Goal: Transaction & Acquisition: Purchase product/service

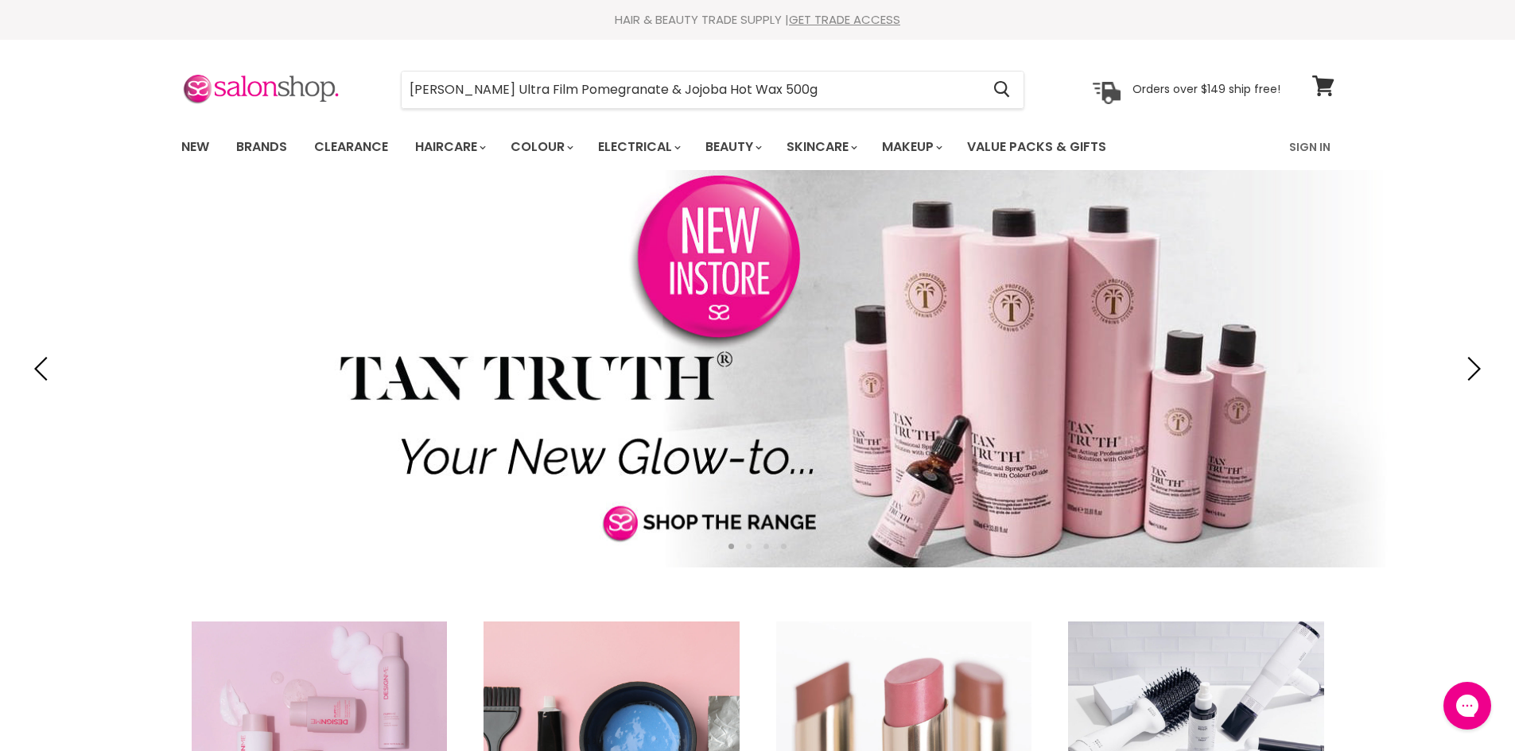
type input "[PERSON_NAME] Ultra Film Pomegranate & Jojoba Hot Wax 500g"
click at [720, 61] on section "Menu Mancine Ultra Film Pomegranate & Jojoba Hot Wax 500g Cancel" at bounding box center [757, 82] width 1193 height 84
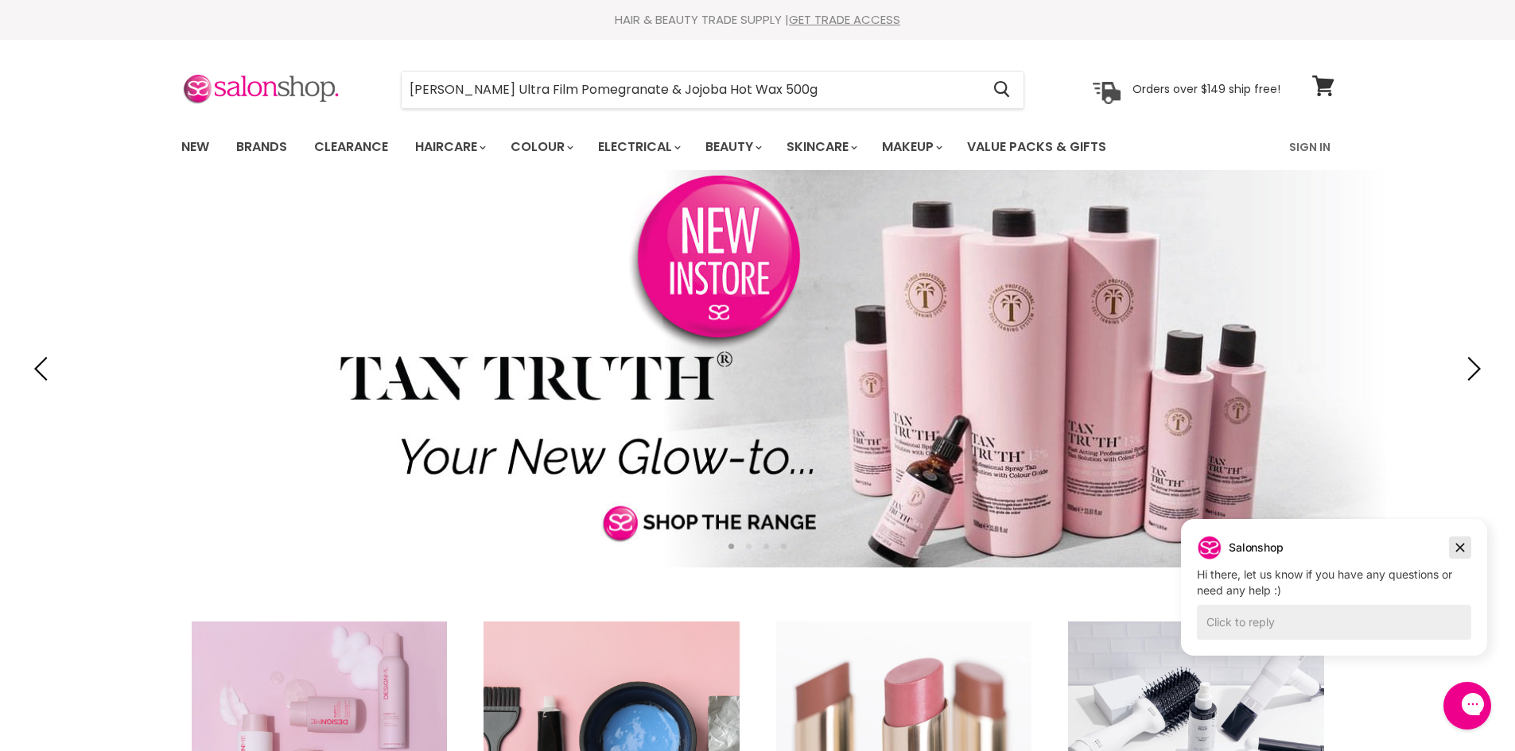
click at [1461, 553] on icon "Dismiss campaign" at bounding box center [1460, 547] width 16 height 19
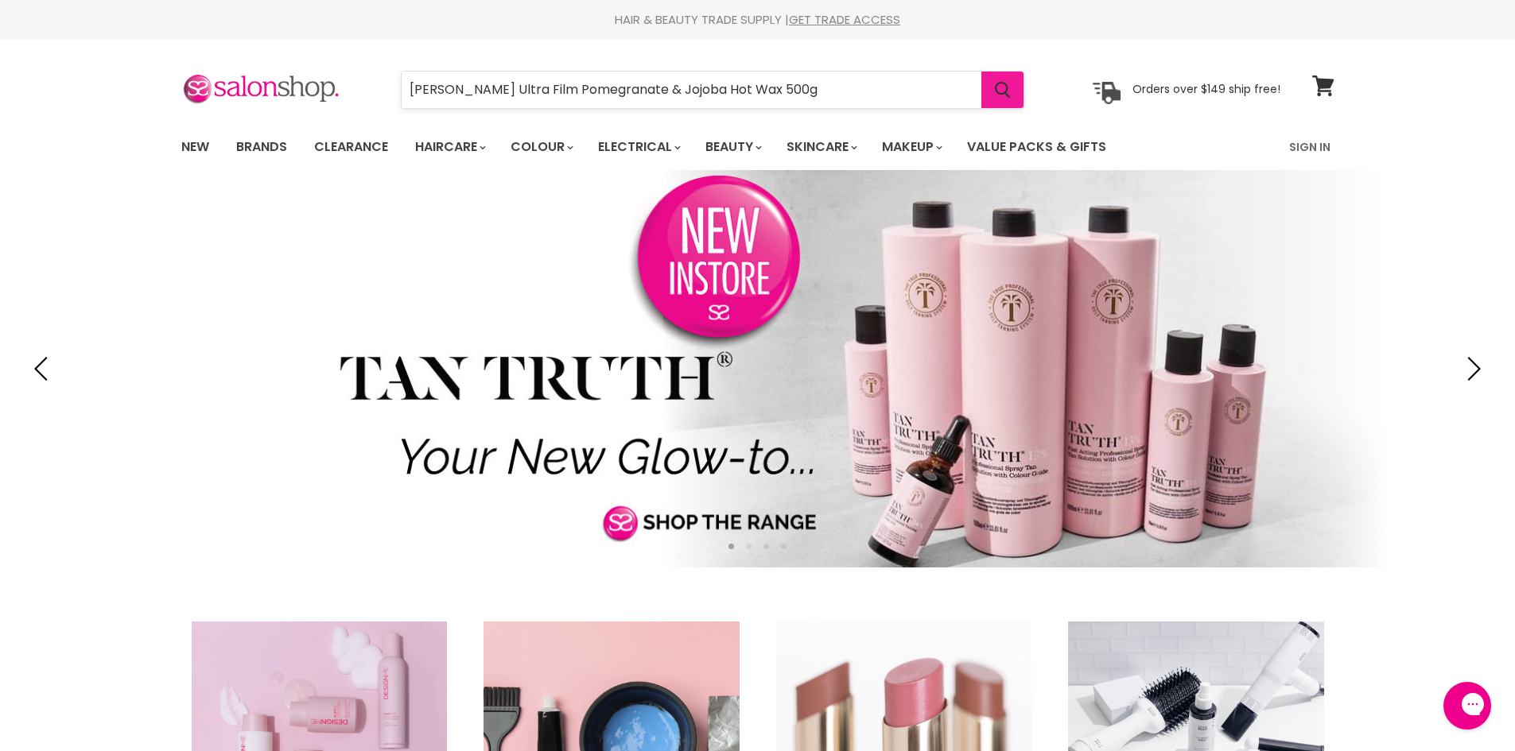
click at [1002, 98] on button "Search" at bounding box center [1002, 90] width 42 height 37
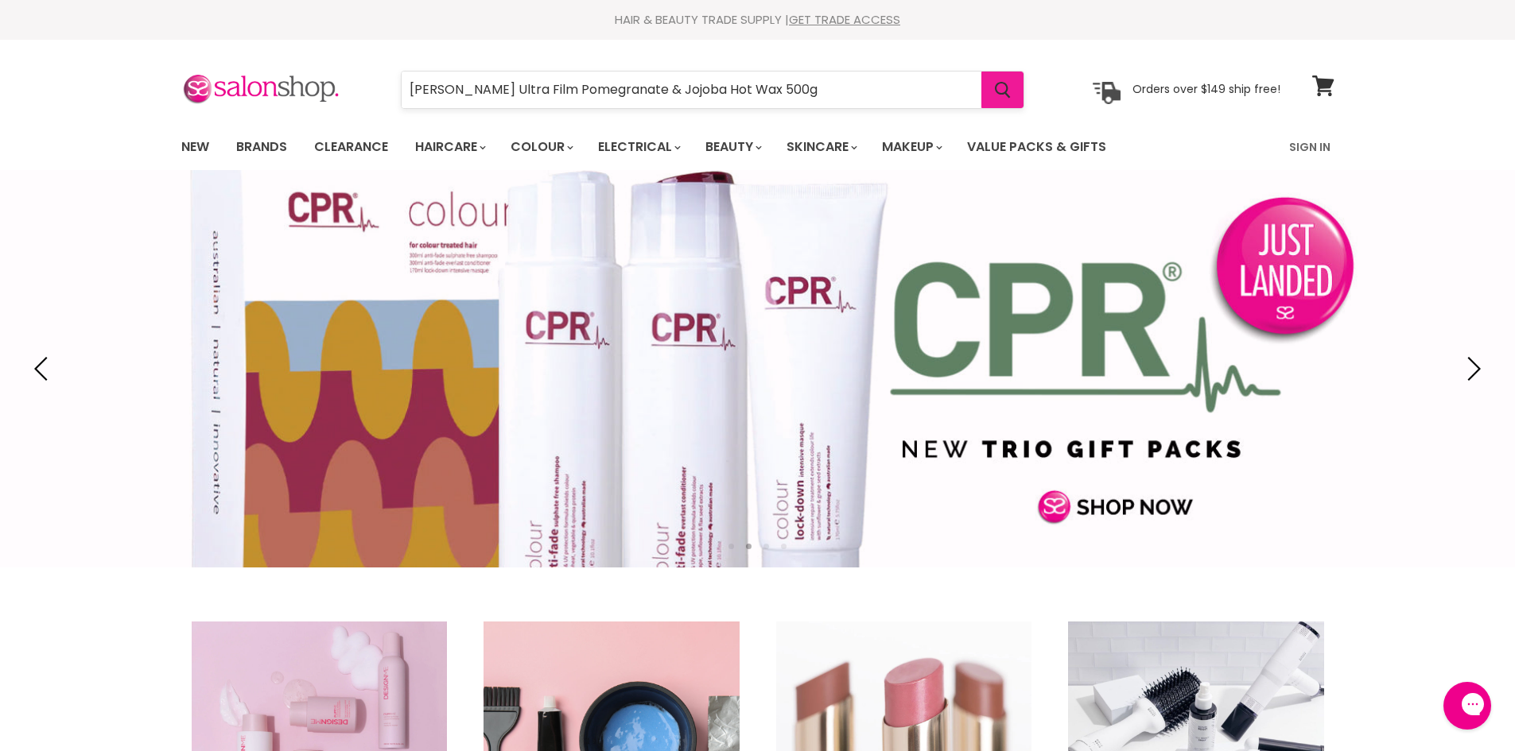
click at [981, 72] on button "Search" at bounding box center [1002, 90] width 42 height 37
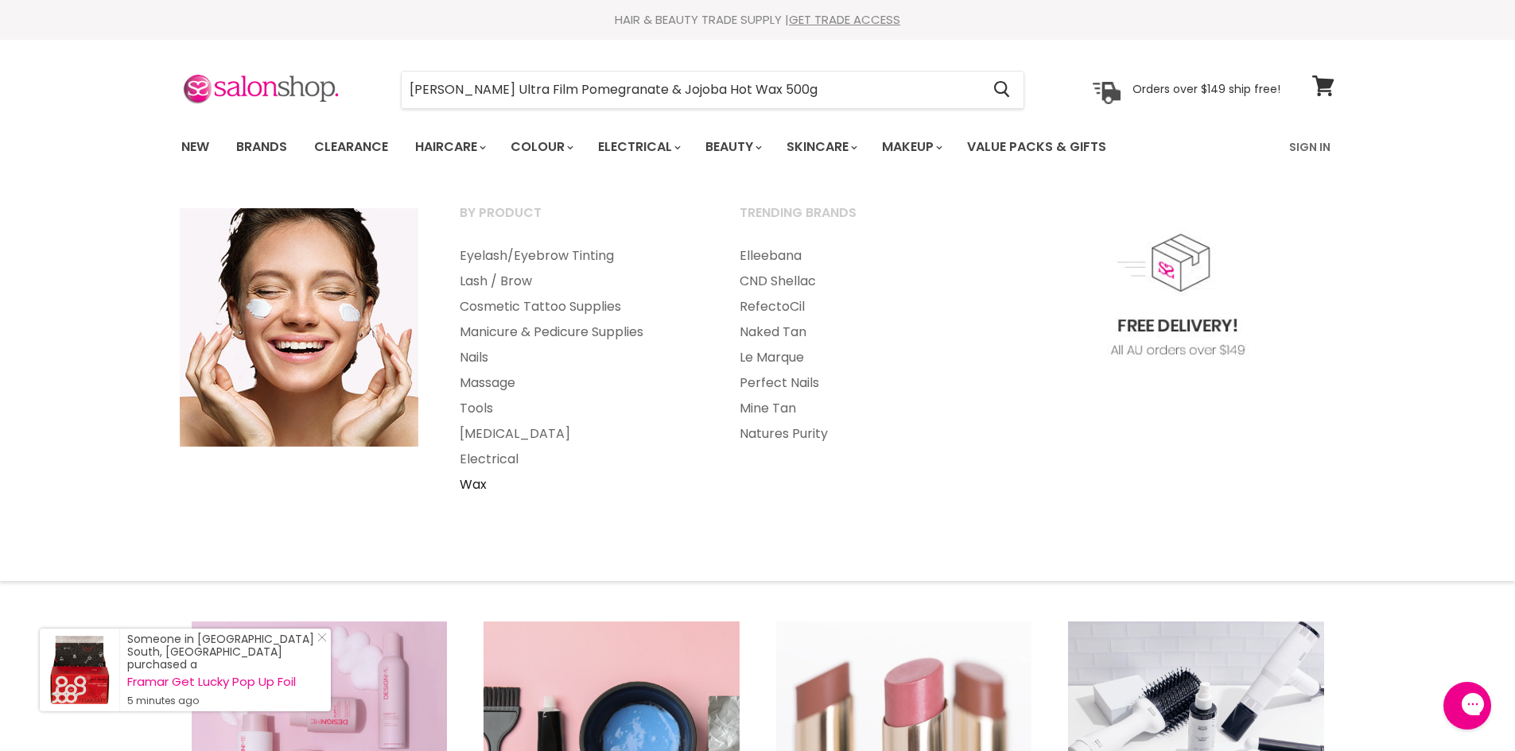
click at [473, 483] on link "Wax" at bounding box center [578, 484] width 277 height 25
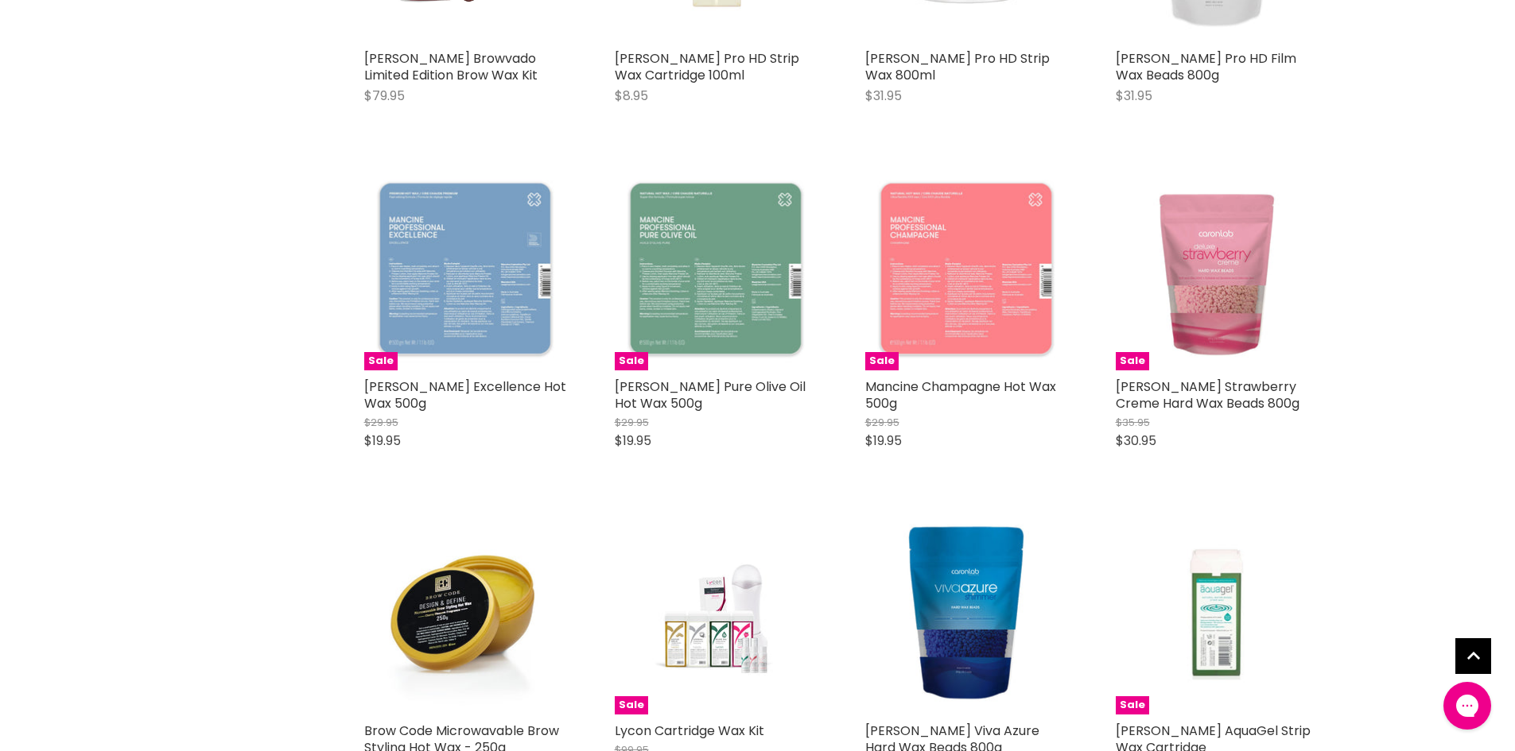
scroll to position [2384, 0]
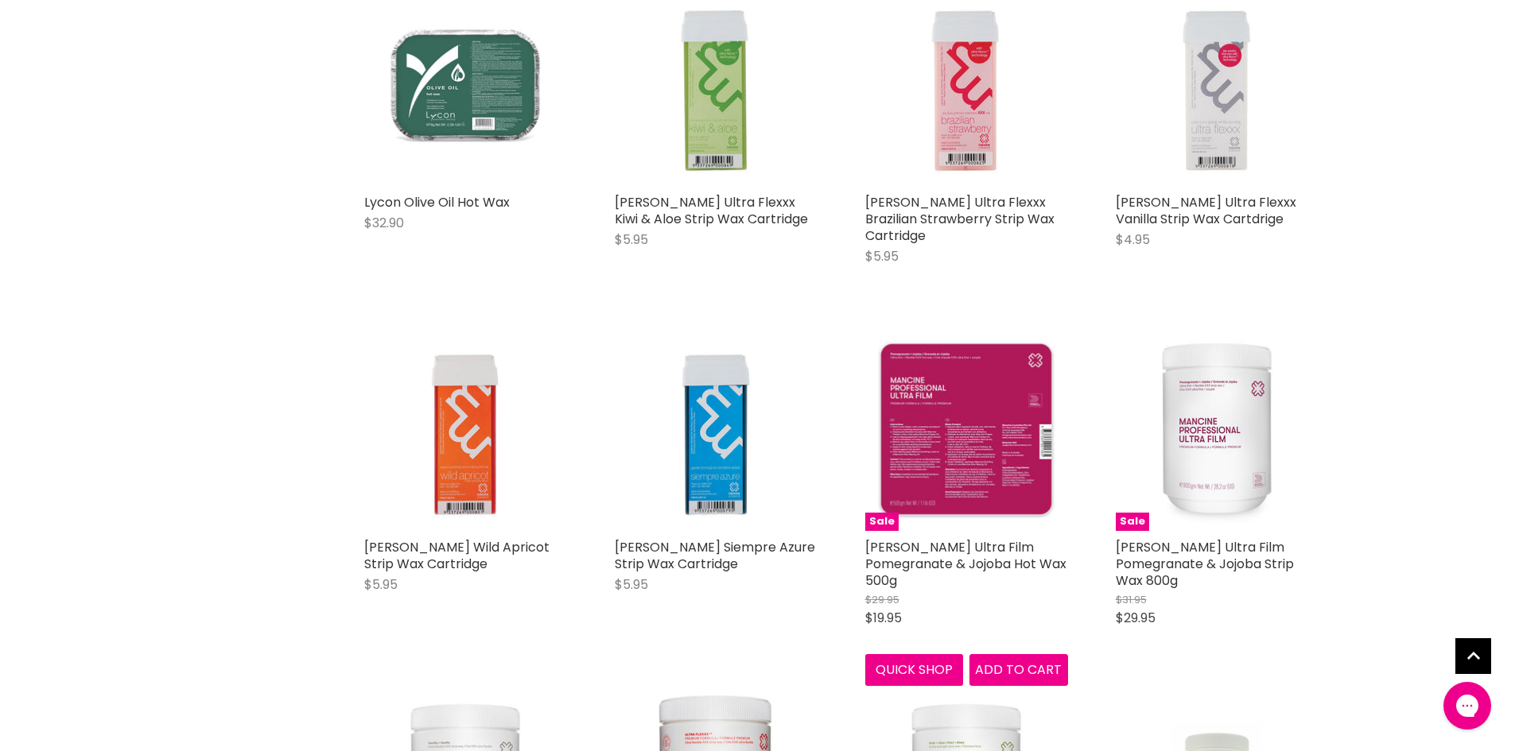
scroll to position [6916, 0]
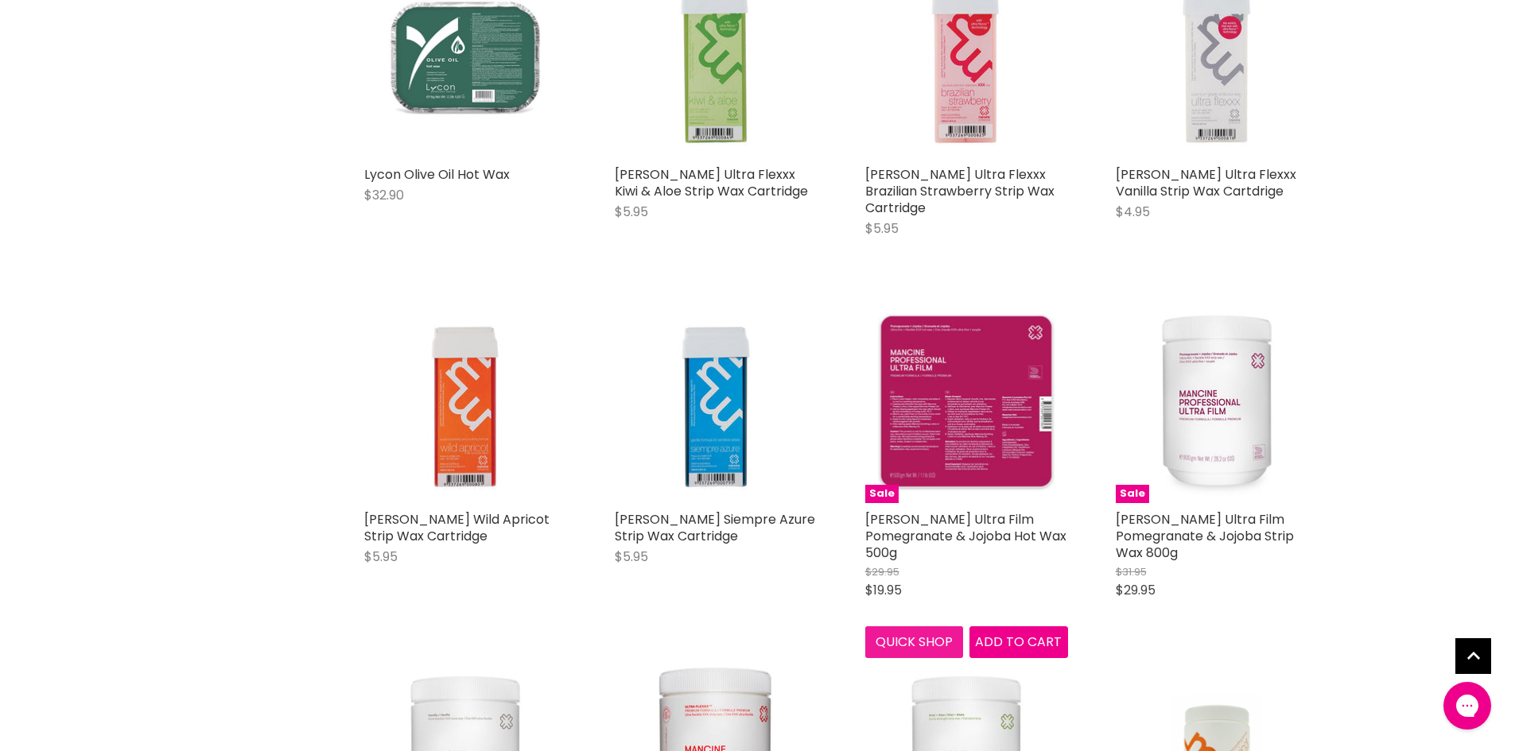
click at [910, 627] on button "Quick shop" at bounding box center [914, 643] width 99 height 32
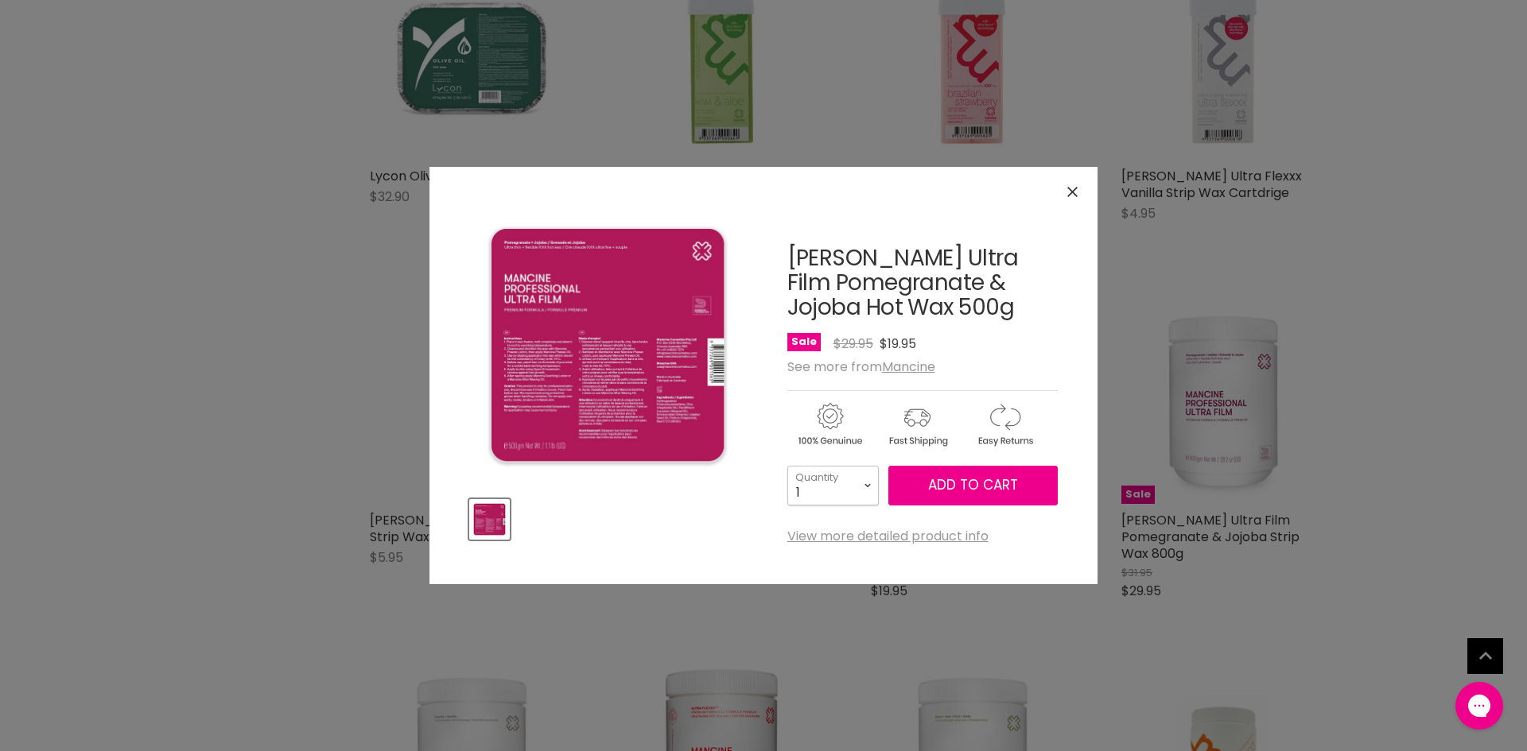
click at [875, 494] on select "1 2 3 4 5 6 7 8 9 10+" at bounding box center [832, 486] width 91 height 40
select select "2"
click at [787, 466] on select "1 2 3 4 5 6 7 8 9 10+" at bounding box center [832, 486] width 91 height 40
type input "2"
click at [968, 489] on span "Add to cart" at bounding box center [973, 484] width 90 height 19
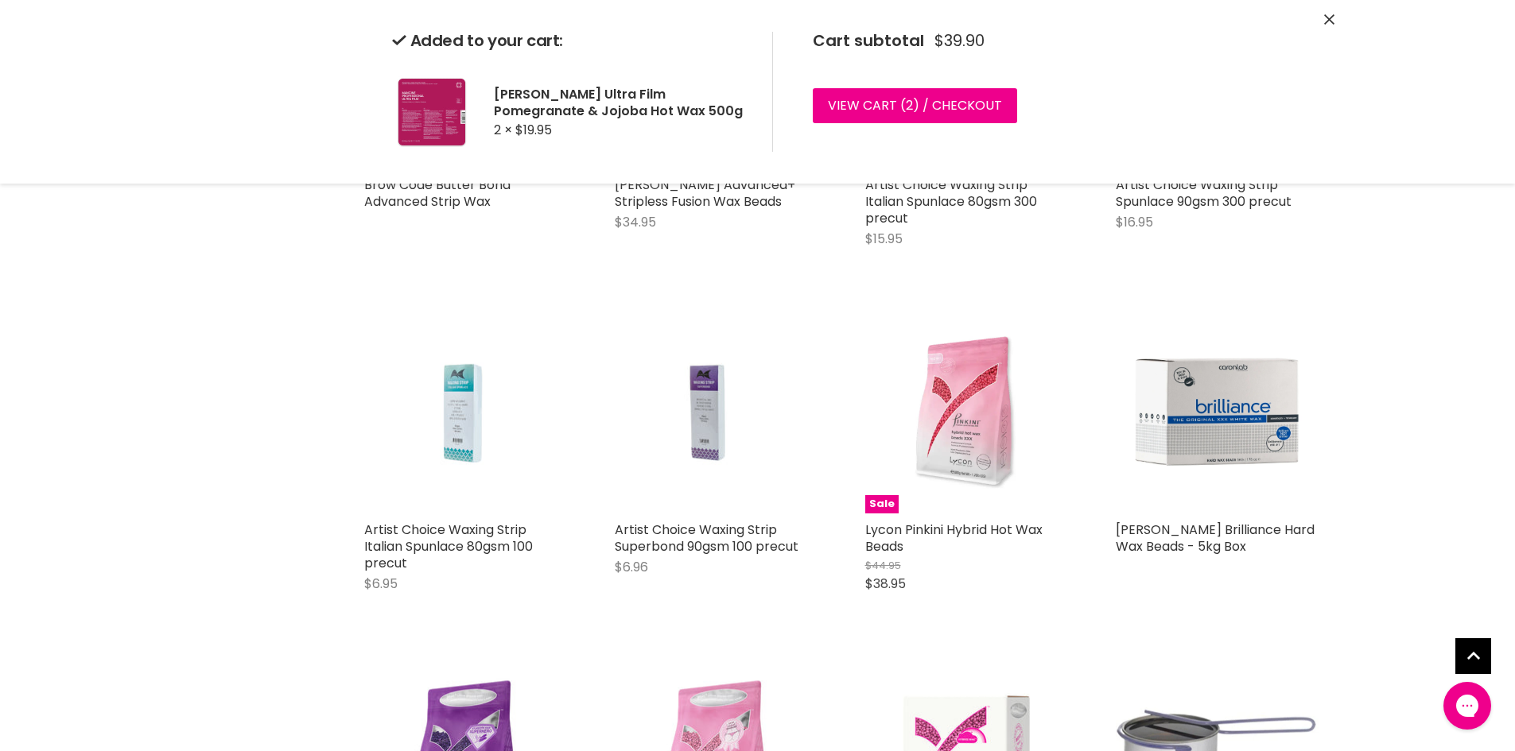
scroll to position [0, 0]
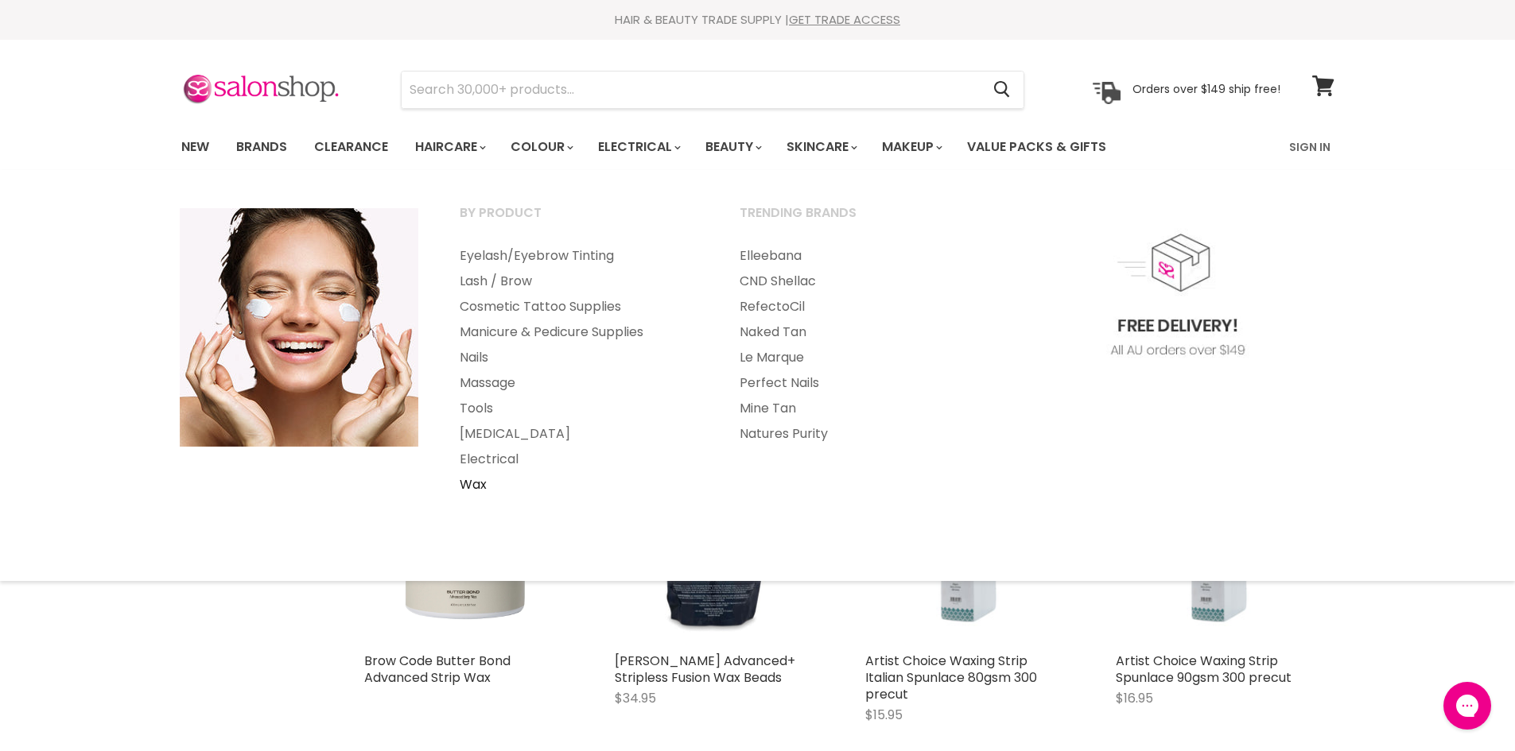
click at [480, 488] on link "Wax" at bounding box center [578, 484] width 277 height 25
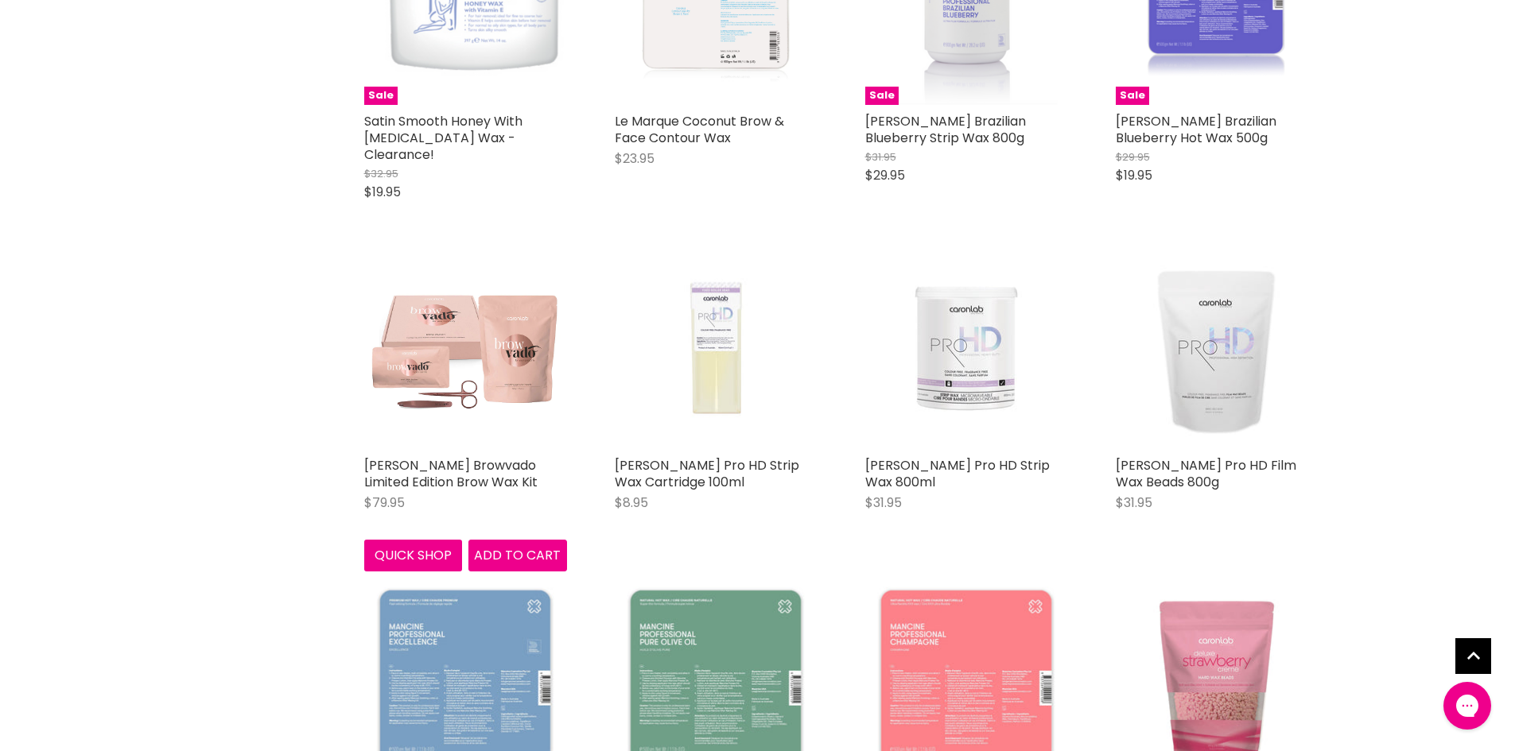
scroll to position [1988, 0]
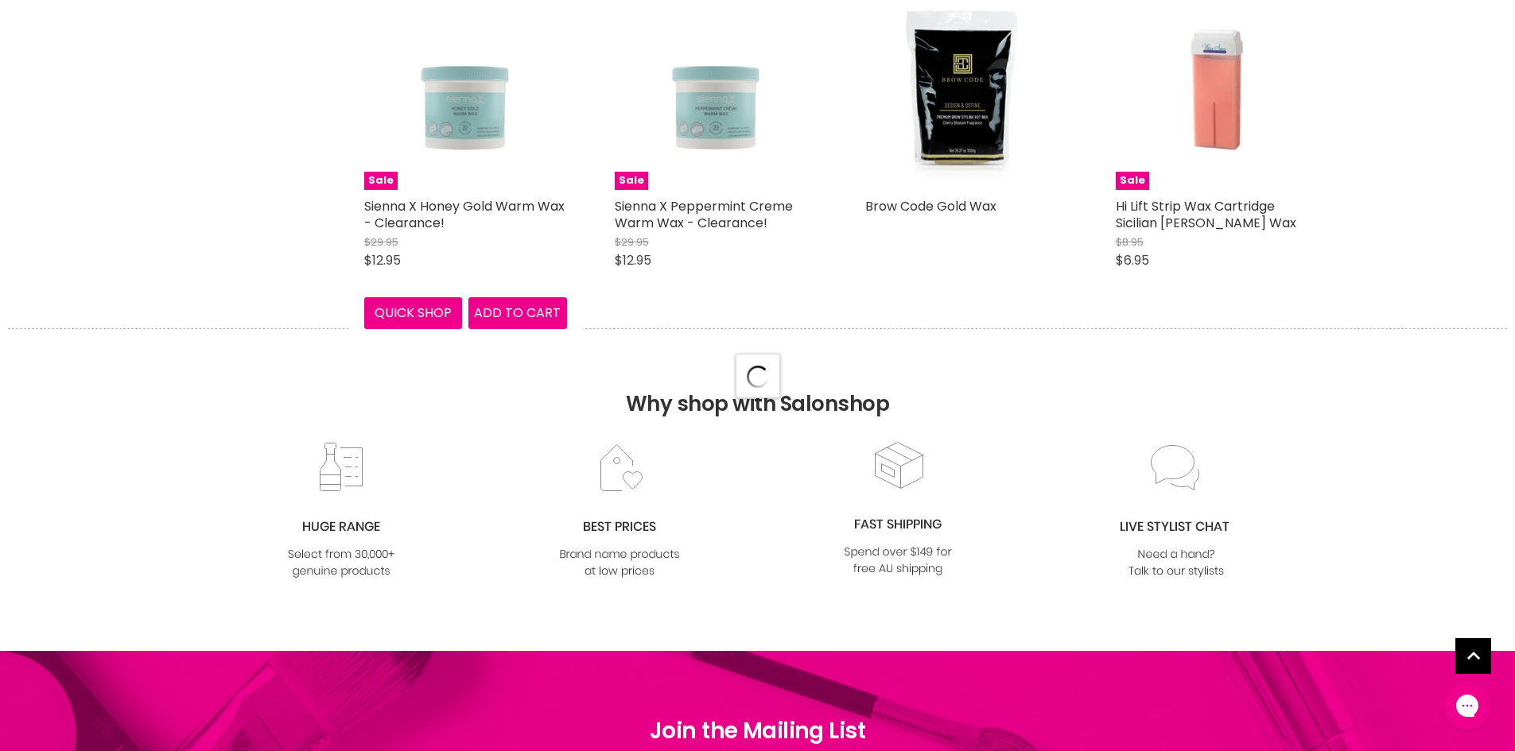
scroll to position [4293, 0]
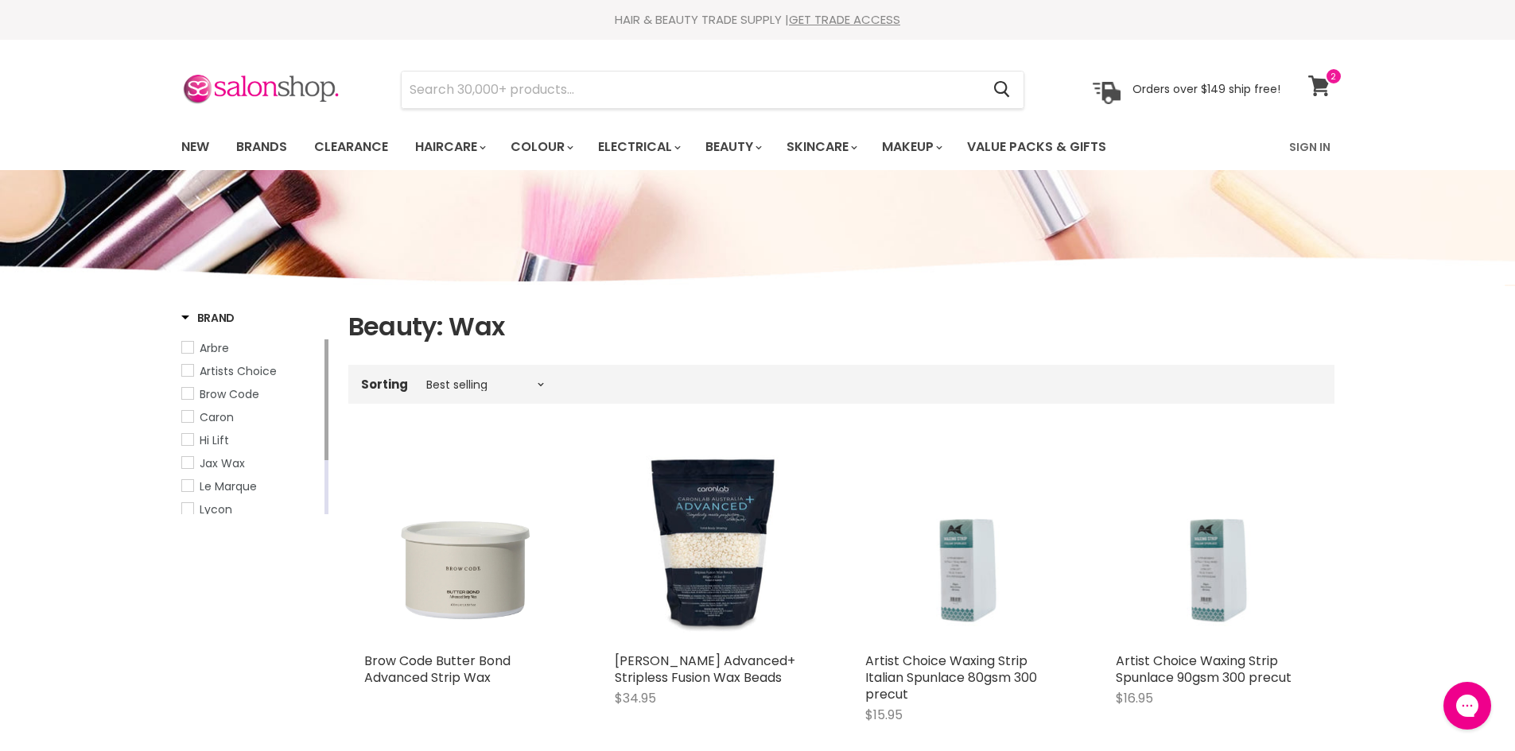
click at [1323, 86] on icon at bounding box center [1318, 86] width 21 height 21
